Goal: Find specific page/section: Find specific page/section

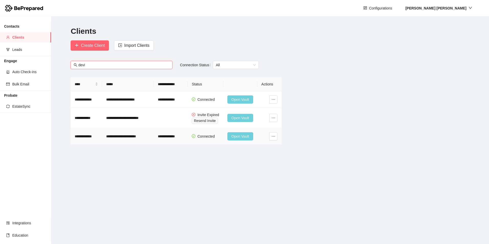
type input "devi"
click at [234, 136] on span "Open Vault" at bounding box center [240, 136] width 18 height 6
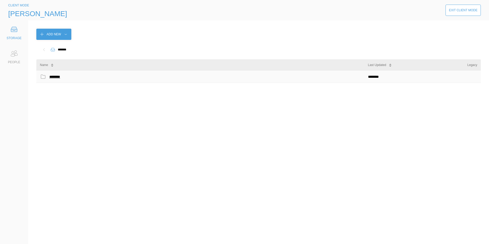
click at [56, 76] on div "********" at bounding box center [55, 76] width 13 height 7
click at [17, 56] on icon at bounding box center [14, 53] width 10 height 10
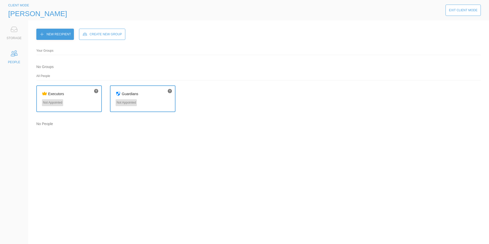
click at [15, 33] on icon at bounding box center [14, 29] width 10 height 10
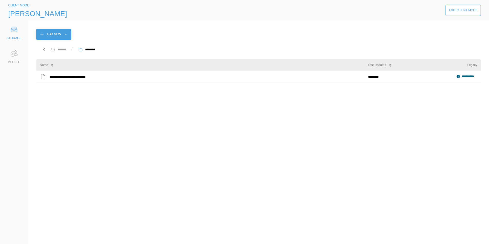
click at [460, 11] on div "Exit Client Mode" at bounding box center [462, 10] width 29 height 5
